Goal: Task Accomplishment & Management: Manage account settings

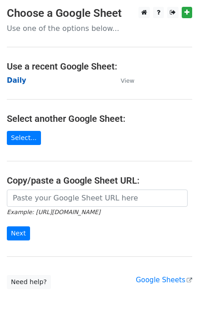
click at [10, 82] on strong "Daily" at bounding box center [17, 80] width 20 height 8
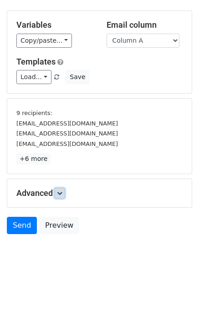
click at [62, 194] on icon at bounding box center [59, 192] width 5 height 5
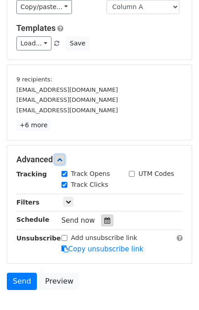
scroll to position [87, 0]
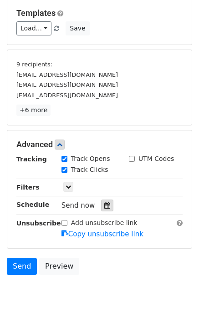
click at [105, 202] on div at bounding box center [107, 206] width 12 height 12
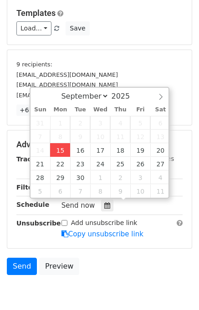
type input "2025-09-15 13:07"
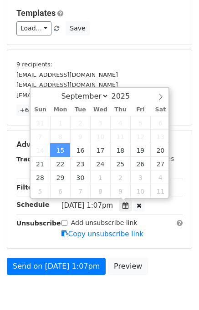
type input "01"
type input "07"
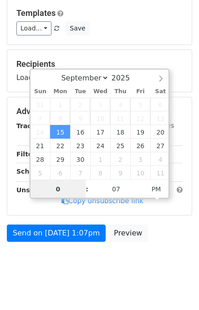
type input "01"
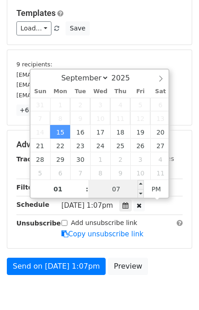
click at [108, 187] on input "07" at bounding box center [115, 189] width 55 height 18
type input "10"
type input "2025-09-15 13:10"
click at [172, 260] on div "Send on Sep 15 at 1:07pm Preview" at bounding box center [99, 269] width 199 height 22
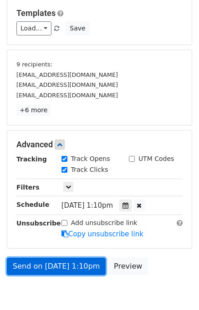
click at [55, 263] on link "Send on Sep 15 at 1:10pm" at bounding box center [56, 266] width 99 height 17
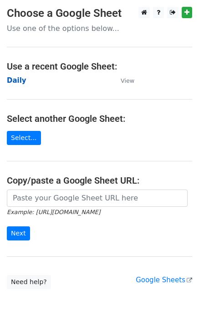
click at [17, 80] on strong "Daily" at bounding box center [17, 80] width 20 height 8
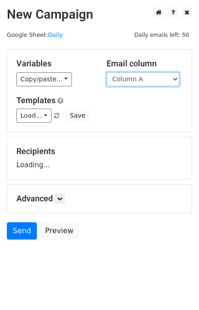
click at [143, 80] on select "Column A Column B Column C Column D Column E" at bounding box center [142, 79] width 73 height 14
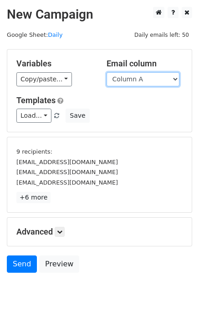
select select "Column B"
click at [106, 72] on select "Column A Column B Column C Column D Column E" at bounding box center [142, 79] width 73 height 14
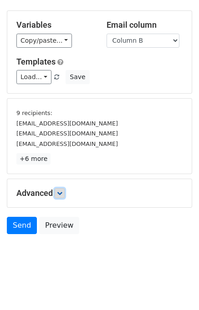
click at [62, 191] on icon at bounding box center [59, 192] width 5 height 5
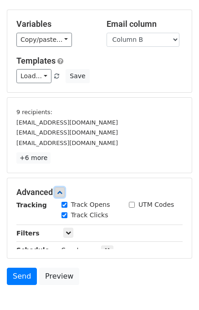
scroll to position [112, 0]
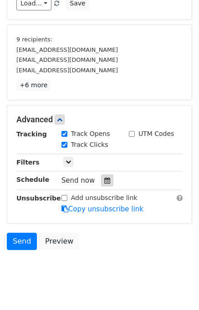
click at [105, 180] on icon at bounding box center [107, 180] width 6 height 6
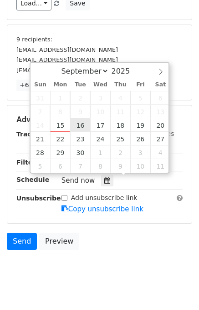
type input "2025-09-16 12:00"
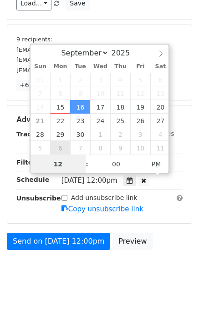
scroll to position [94, 0]
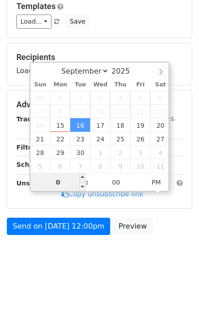
type input "02"
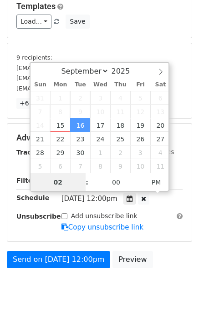
scroll to position [112, 0]
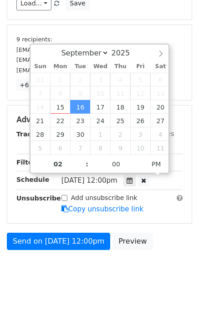
type input "2025-09-16 14:00"
click at [165, 237] on div "Send on Sep 16 at 12:00pm Preview" at bounding box center [99, 244] width 199 height 22
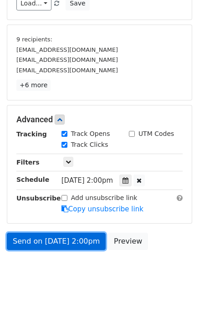
click at [65, 240] on link "Send on Sep 16 at 2:00pm" at bounding box center [56, 241] width 99 height 17
click at [64, 240] on link "Send on Sep 16 at 2:00pm" at bounding box center [56, 241] width 99 height 17
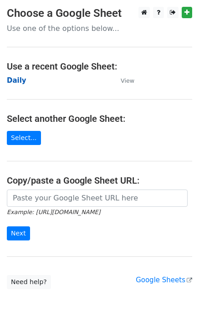
click at [17, 78] on strong "Daily" at bounding box center [17, 80] width 20 height 8
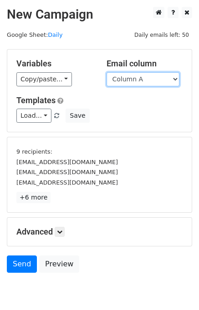
click at [140, 81] on select "Column A Column B Column C Column D Column E" at bounding box center [142, 79] width 73 height 14
select select "Column C"
click at [106, 72] on select "Column A Column B Column C Column D Column E" at bounding box center [142, 79] width 73 height 14
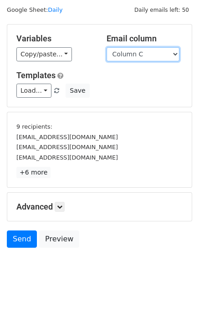
scroll to position [39, 0]
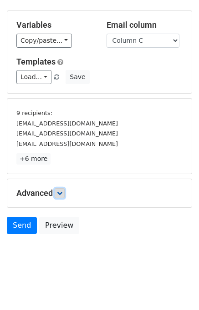
click at [62, 195] on link at bounding box center [60, 193] width 10 height 10
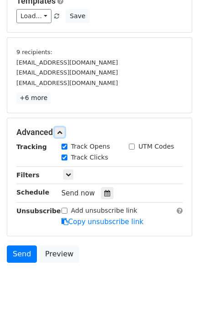
scroll to position [108, 0]
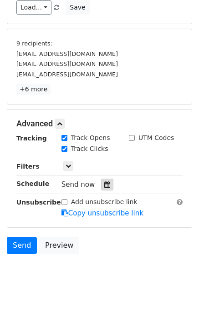
click at [105, 185] on div at bounding box center [107, 185] width 12 height 12
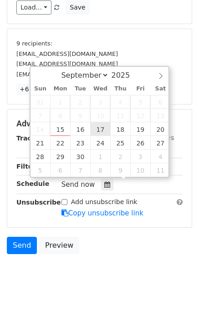
type input "2025-09-17 12:00"
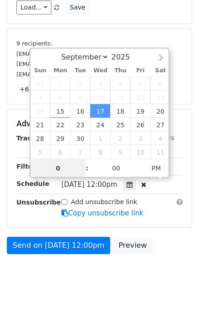
type input "03"
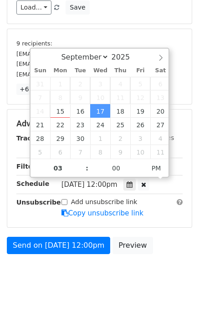
type input "2025-09-17 15:00"
click at [173, 252] on div "Send on Sep 17 at 12:00pm Preview" at bounding box center [99, 248] width 199 height 22
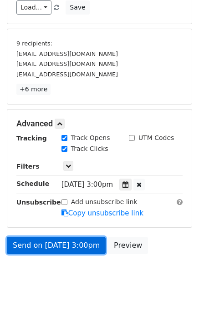
click at [71, 244] on link "Send on Sep 17 at 3:00pm" at bounding box center [56, 245] width 99 height 17
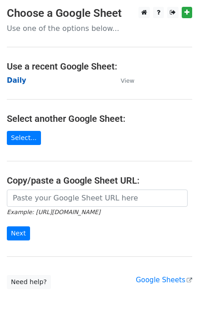
click at [15, 79] on strong "Daily" at bounding box center [17, 80] width 20 height 8
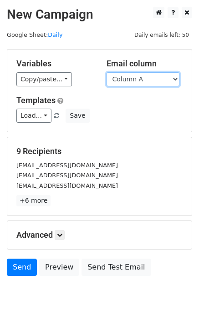
click at [134, 80] on select "Column A Column B Column C Column D Column E" at bounding box center [142, 79] width 73 height 14
click at [106, 72] on select "Column A Column B Column C Column D Column E" at bounding box center [142, 79] width 73 height 14
click at [150, 80] on select "Column A Column B Column C Column D Column E" at bounding box center [142, 79] width 73 height 14
select select "Column D"
click at [106, 72] on select "Column A Column B Column C Column D Column E" at bounding box center [142, 79] width 73 height 14
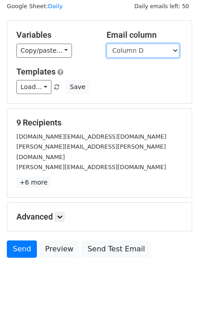
scroll to position [42, 0]
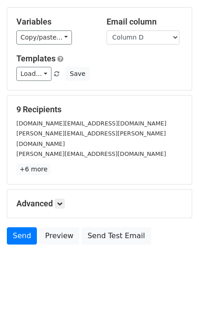
click at [66, 199] on h5 "Advanced" at bounding box center [99, 204] width 166 height 10
click at [62, 201] on icon at bounding box center [59, 203] width 5 height 5
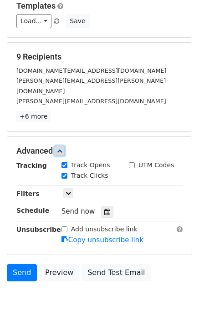
scroll to position [124, 0]
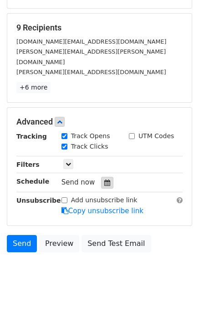
click at [104, 180] on icon at bounding box center [107, 183] width 6 height 6
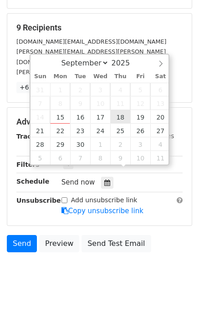
type input "2025-09-18 12:00"
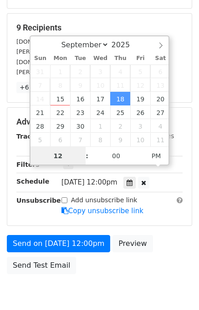
scroll to position [0, 0]
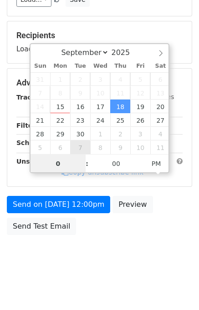
type input "04"
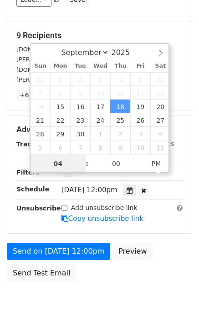
scroll to position [124, 0]
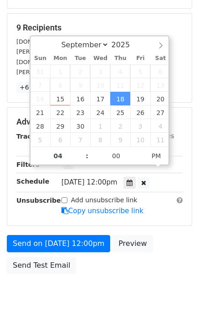
type input "2025-09-18 16:00"
click at [162, 239] on div "Send on Sep 18 at 12:00pm Preview Send Test Email" at bounding box center [99, 257] width 199 height 44
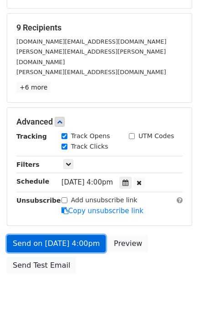
click at [58, 235] on link "Send on Sep 18 at 4:00pm" at bounding box center [56, 243] width 99 height 17
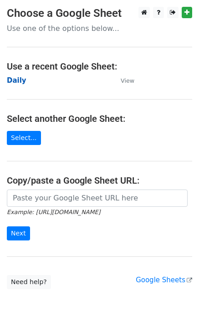
click at [15, 82] on strong "Daily" at bounding box center [17, 80] width 20 height 8
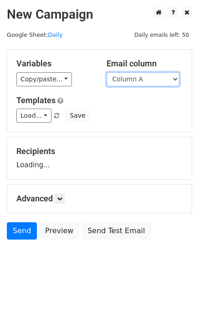
click at [150, 80] on select "Column A Column B Column C Column D Column E" at bounding box center [142, 79] width 73 height 14
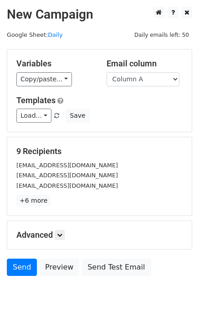
click at [147, 140] on div "9 Recipients [EMAIL_ADDRESS][DOMAIN_NAME] [EMAIL_ADDRESS][DOMAIN_NAME] [EMAIL_A…" at bounding box center [99, 176] width 184 height 78
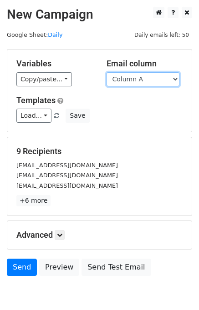
click at [146, 77] on select "Column A Column B Column C Column D Column E" at bounding box center [142, 79] width 73 height 14
select select "Column E"
click at [106, 72] on select "Column A Column B Column C Column D Column E" at bounding box center [142, 79] width 73 height 14
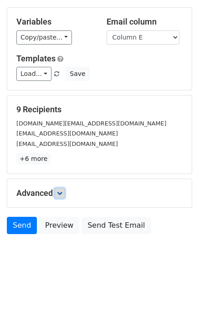
click at [62, 193] on icon at bounding box center [59, 192] width 5 height 5
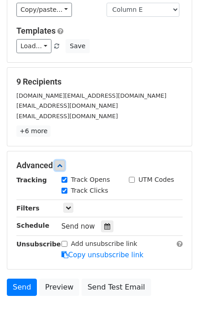
scroll to position [105, 0]
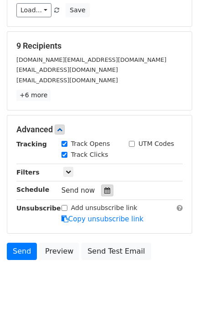
click at [104, 189] on icon at bounding box center [107, 190] width 6 height 6
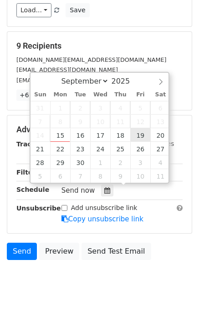
type input "[DATE] 12:00"
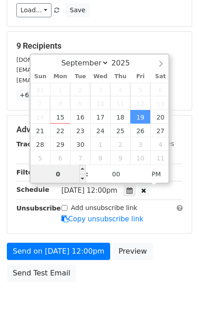
type input "05"
type input "[DATE] 17:00"
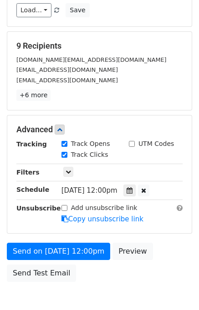
click at [165, 255] on div "Send on [DATE] 12:00pm Preview Send Test Email" at bounding box center [99, 265] width 199 height 44
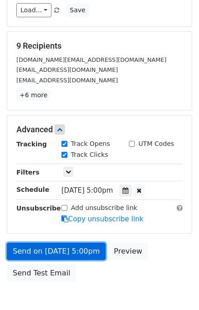
click at [60, 251] on link "Send on [DATE] 5:00pm" at bounding box center [56, 251] width 99 height 17
